Goal: Task Accomplishment & Management: Manage account settings

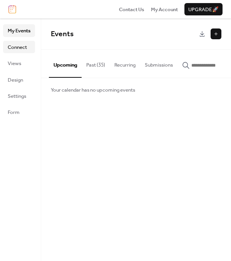
click at [21, 51] on span "Connect" at bounding box center [17, 48] width 19 height 8
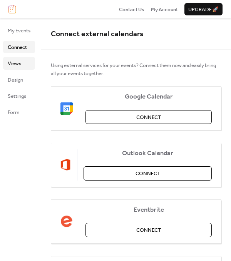
click at [18, 65] on span "Views" at bounding box center [14, 64] width 13 height 8
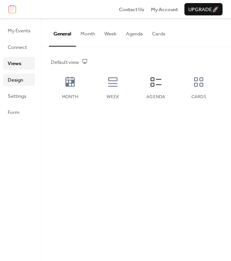
click at [20, 78] on span "Design" at bounding box center [15, 80] width 15 height 8
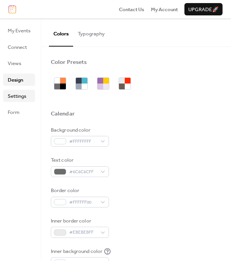
click at [17, 96] on span "Settings" at bounding box center [17, 96] width 18 height 8
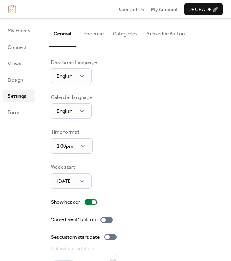
scroll to position [39, 0]
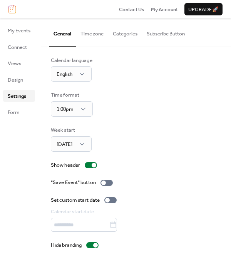
click at [161, 34] on button "Subscribe Button" at bounding box center [165, 31] width 47 height 27
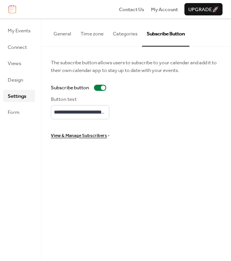
click at [74, 139] on span "View & Manage Subscribers" at bounding box center [79, 136] width 56 height 8
